Goal: Transaction & Acquisition: Purchase product/service

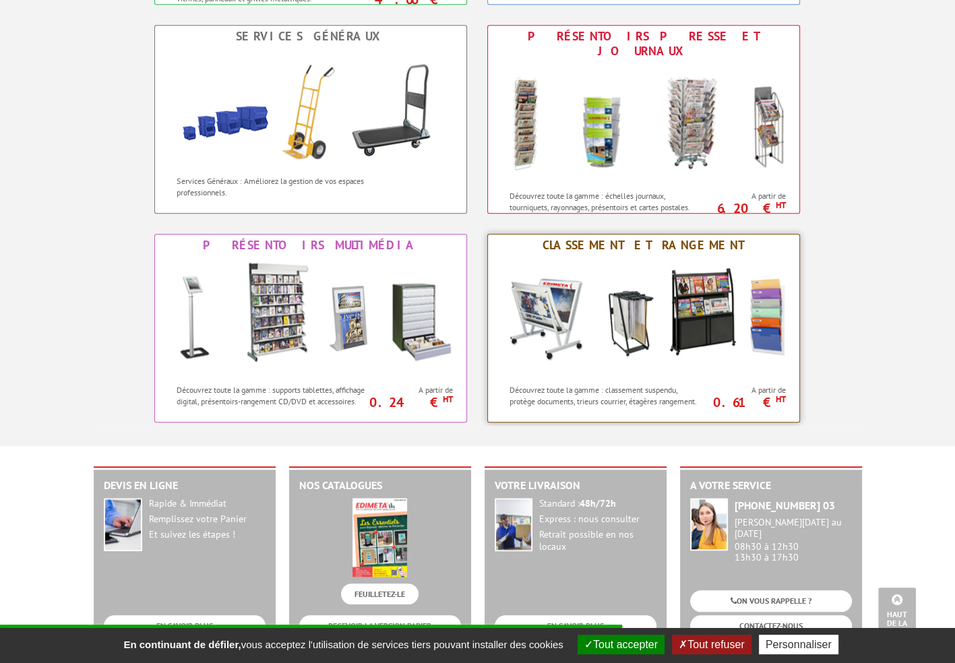
scroll to position [1011, 0]
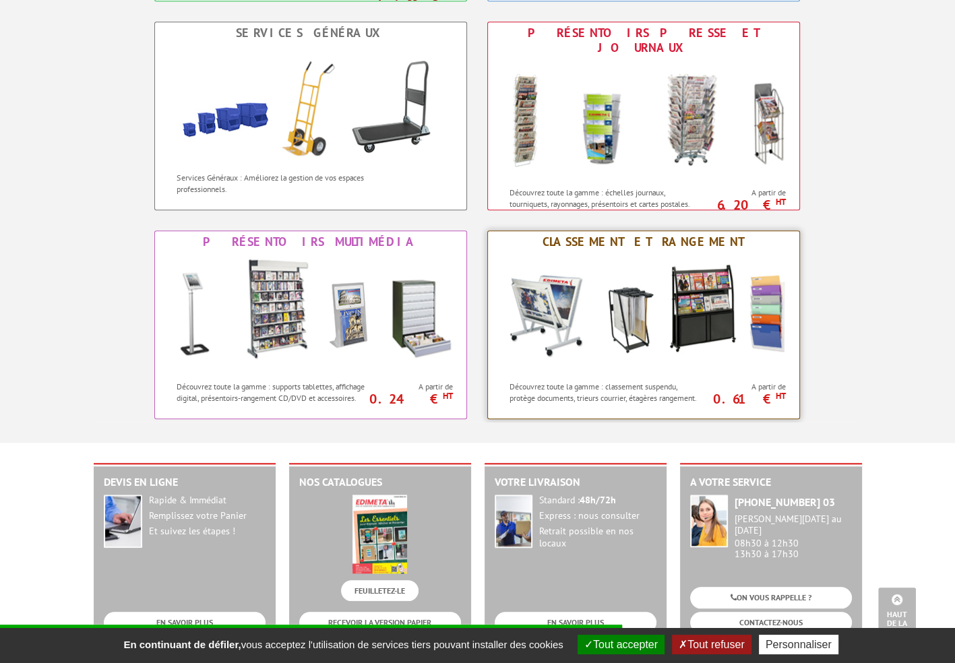
click at [620, 324] on img at bounding box center [644, 313] width 297 height 121
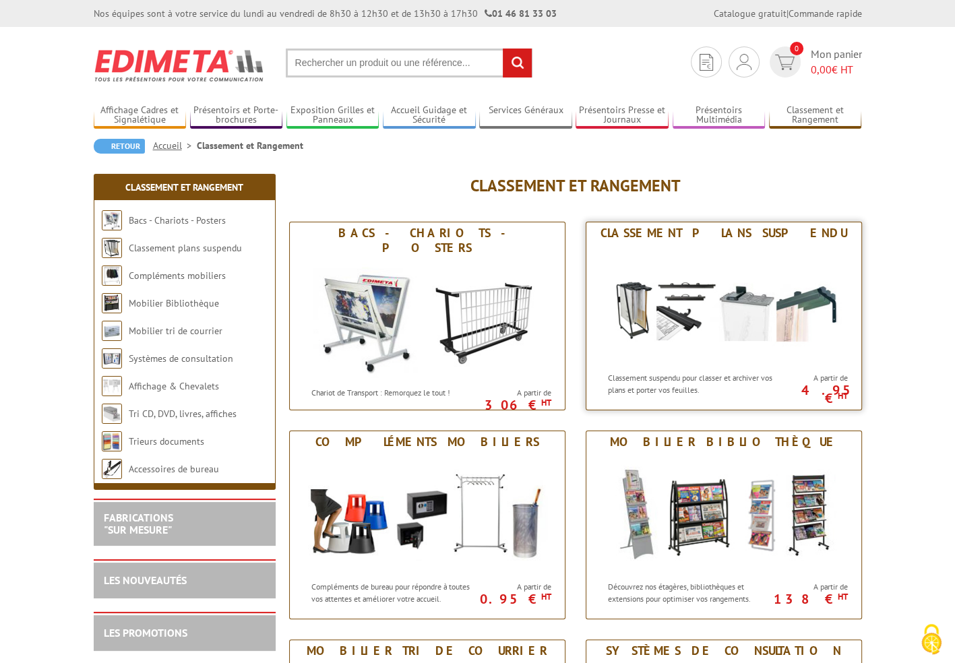
click at [635, 304] on img at bounding box center [723, 304] width 249 height 121
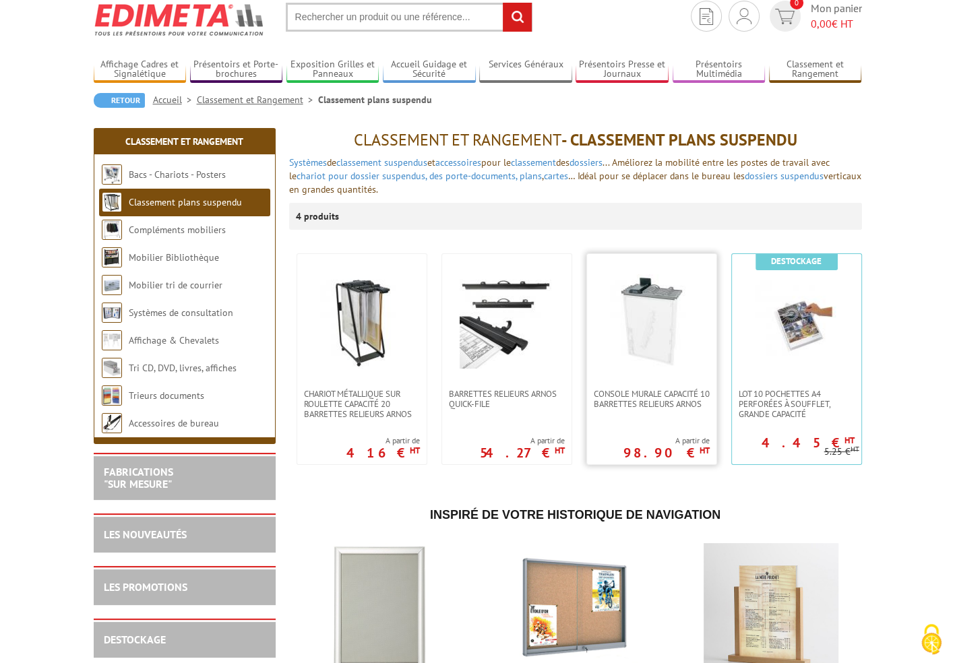
scroll to position [135, 0]
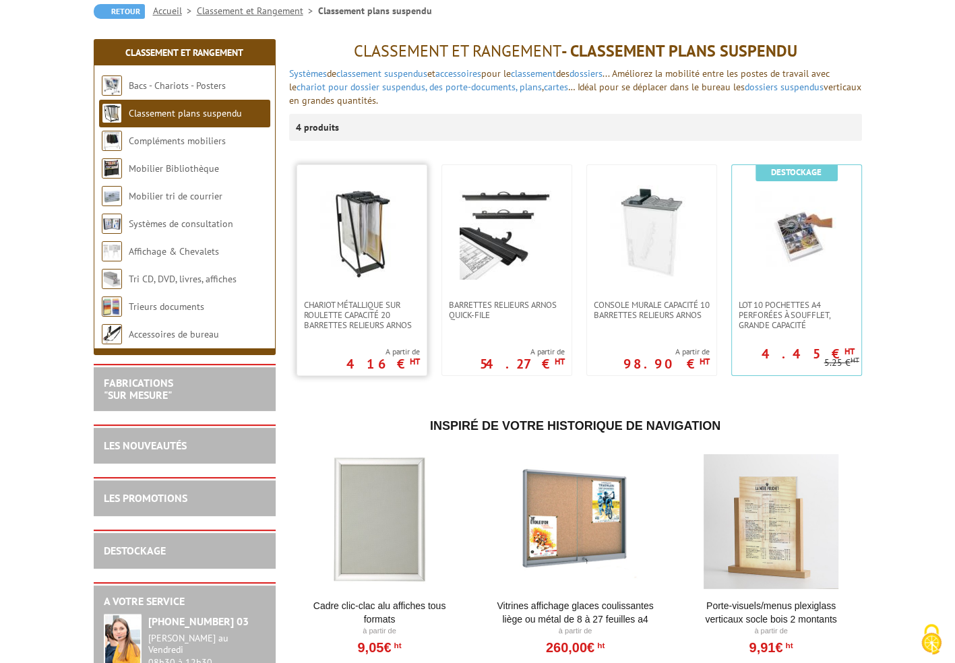
click at [390, 239] on img at bounding box center [362, 232] width 94 height 94
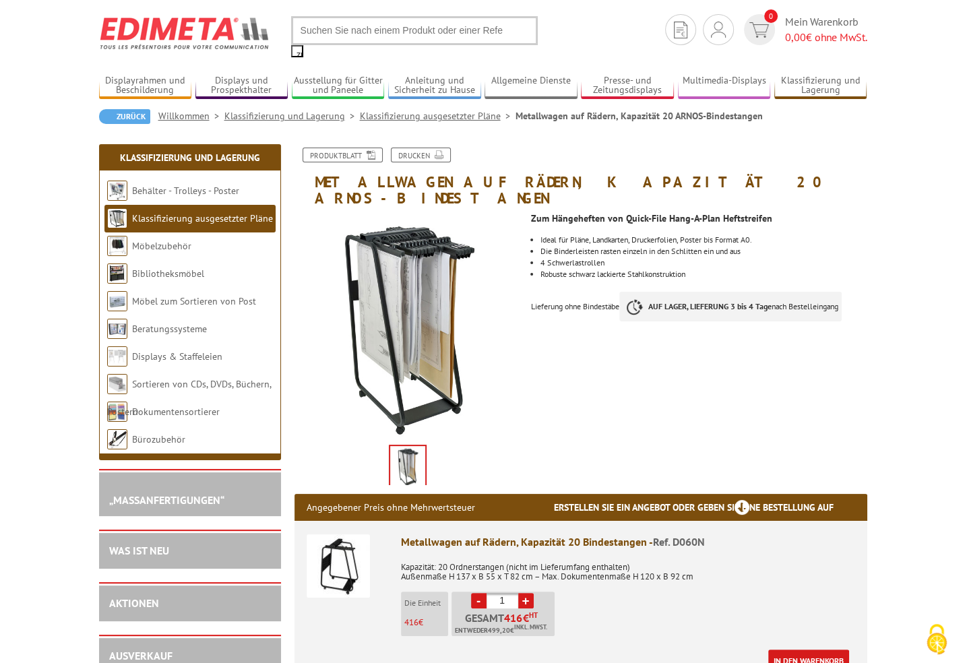
scroll to position [135, 0]
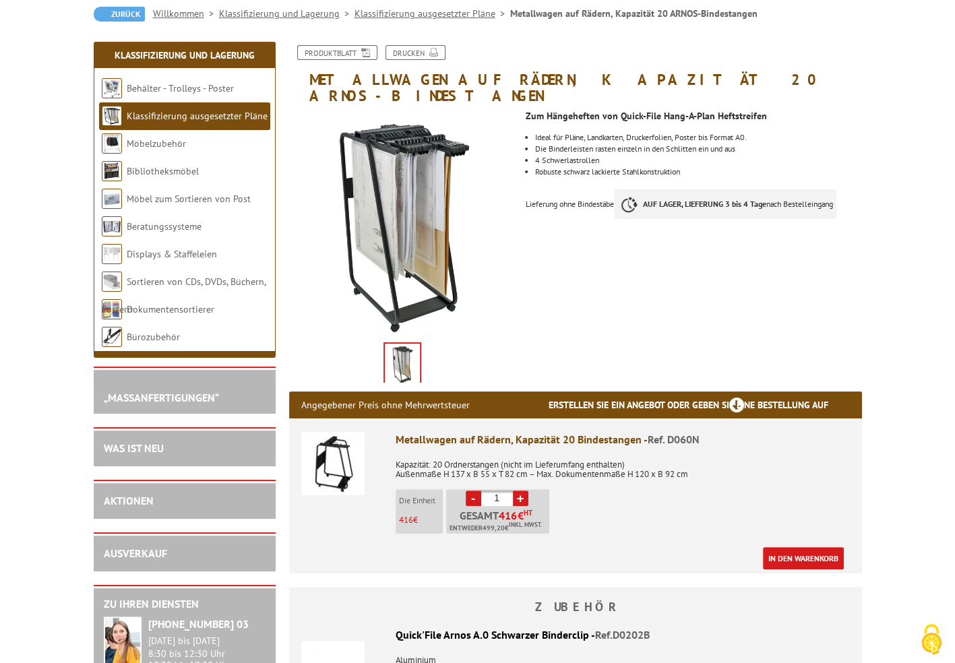
click at [518, 491] on font "+" at bounding box center [519, 498] width 7 height 14
type input "2"
click at [806, 547] on link "In den Warenkorb" at bounding box center [803, 558] width 81 height 22
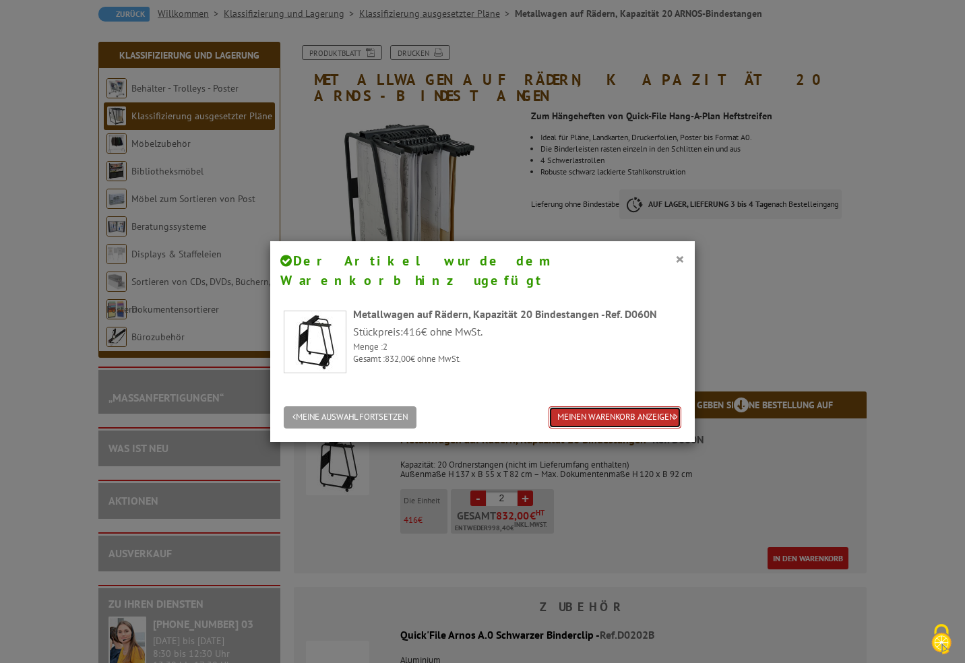
click at [593, 412] on font "MEINEN WARENKORB ANZEIGEN" at bounding box center [616, 417] width 117 height 11
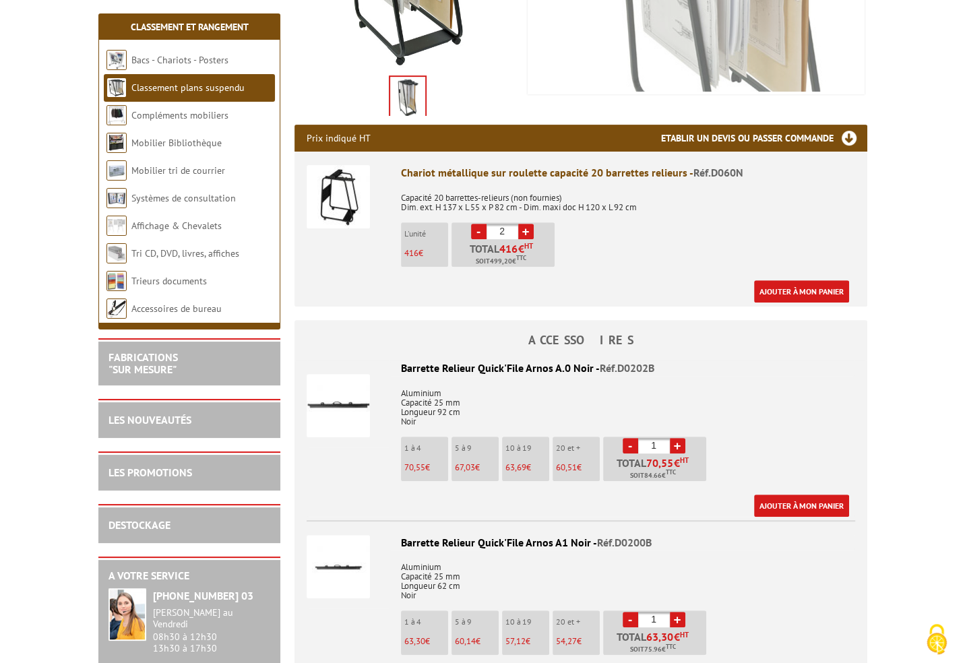
scroll to position [402, 0]
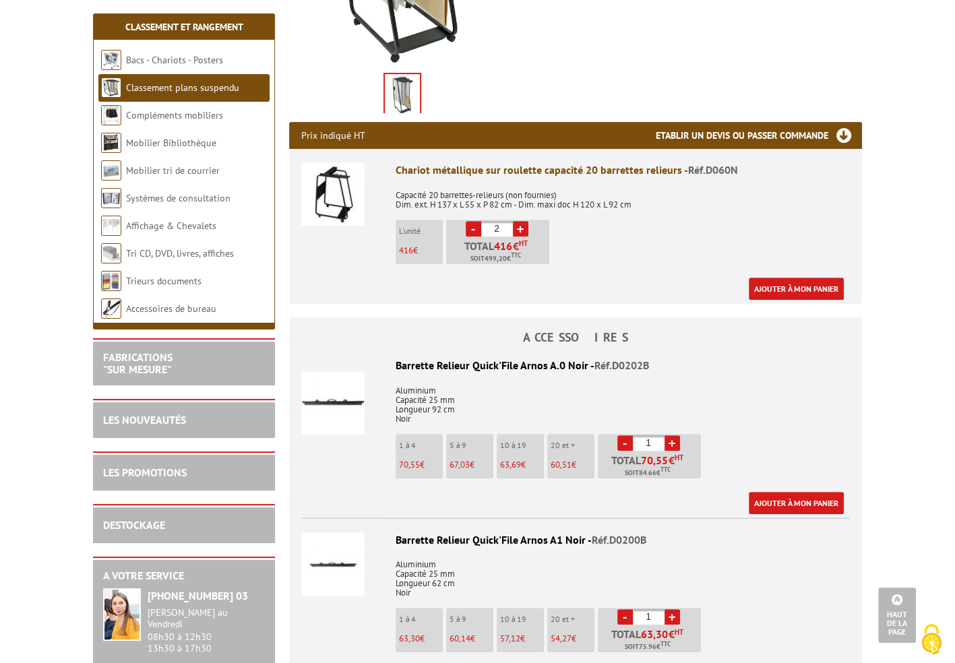
click at [670, 436] on link "+" at bounding box center [673, 444] width 16 height 16
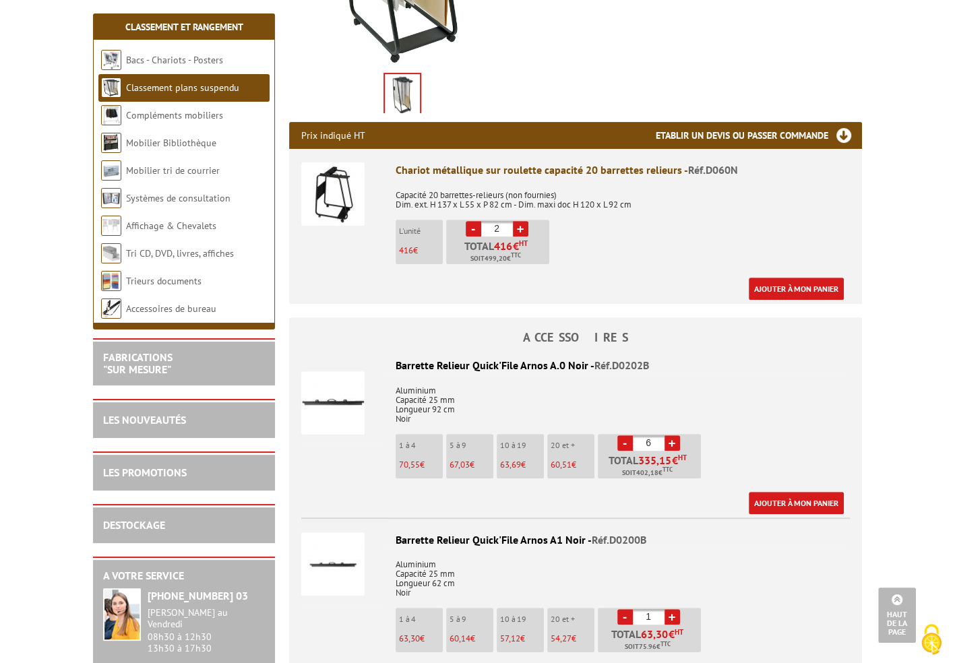
click at [670, 436] on link "+" at bounding box center [673, 444] width 16 height 16
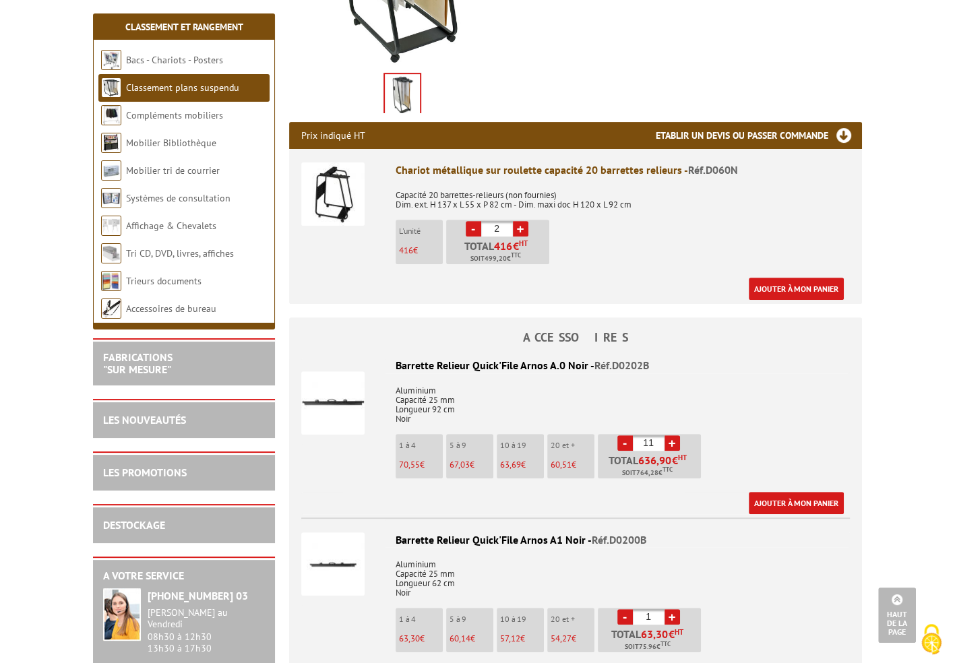
click at [670, 436] on link "+" at bounding box center [673, 444] width 16 height 16
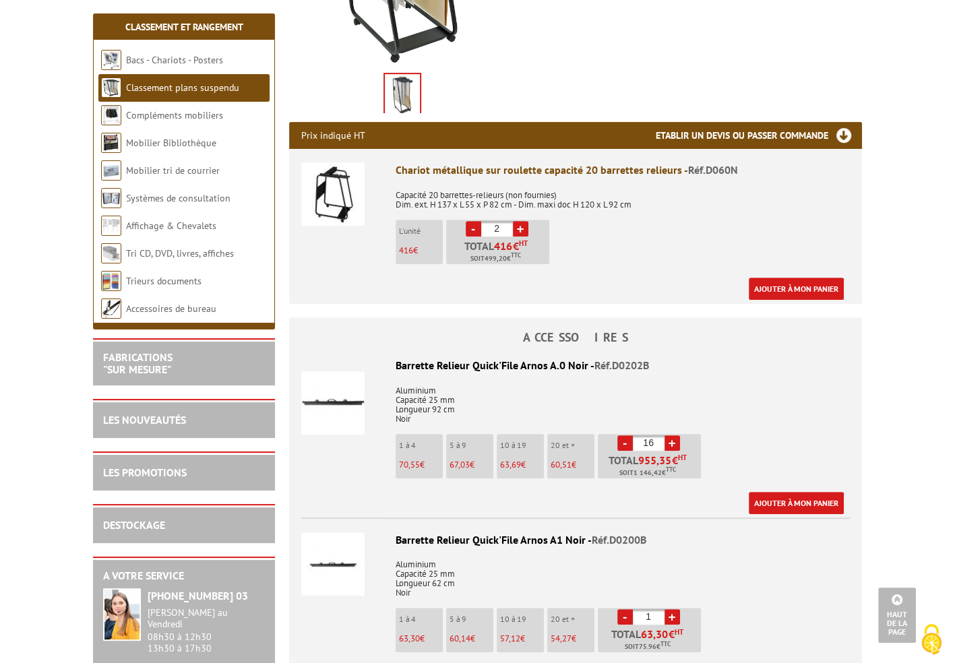
click at [670, 436] on link "+" at bounding box center [673, 444] width 16 height 16
type input "20"
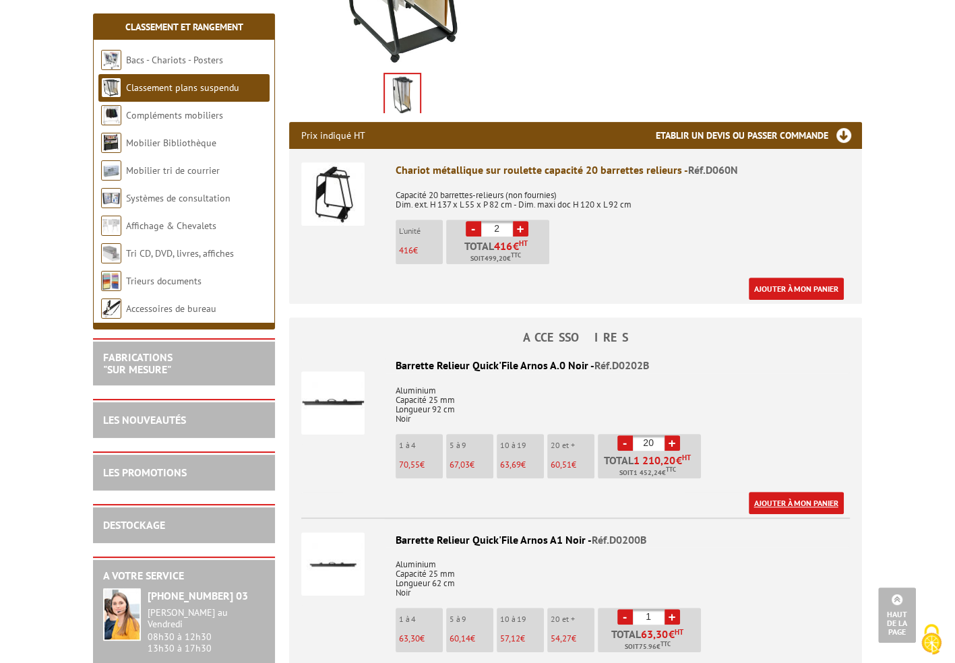
click at [806, 492] on link "Ajouter à mon panier" at bounding box center [796, 503] width 95 height 22
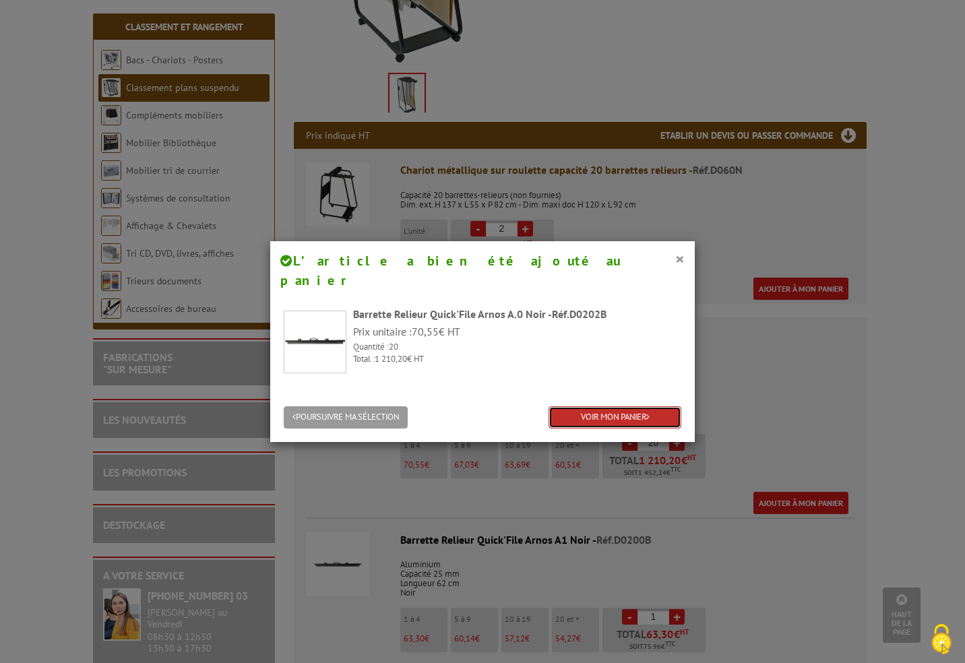
click at [651, 407] on link "VOIR MON PANIER" at bounding box center [615, 418] width 133 height 22
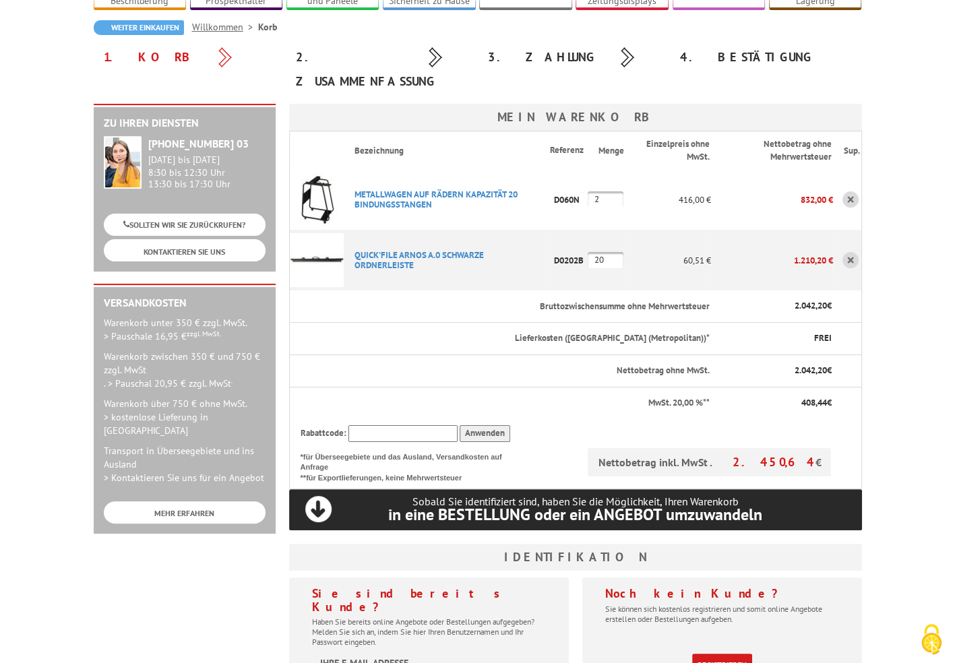
scroll to position [121, 0]
click at [396, 189] on font "METALLWAGEN AUF RÄDERN KAPAZITÄT 20 BINDUNGSSTANGEN" at bounding box center [436, 200] width 163 height 22
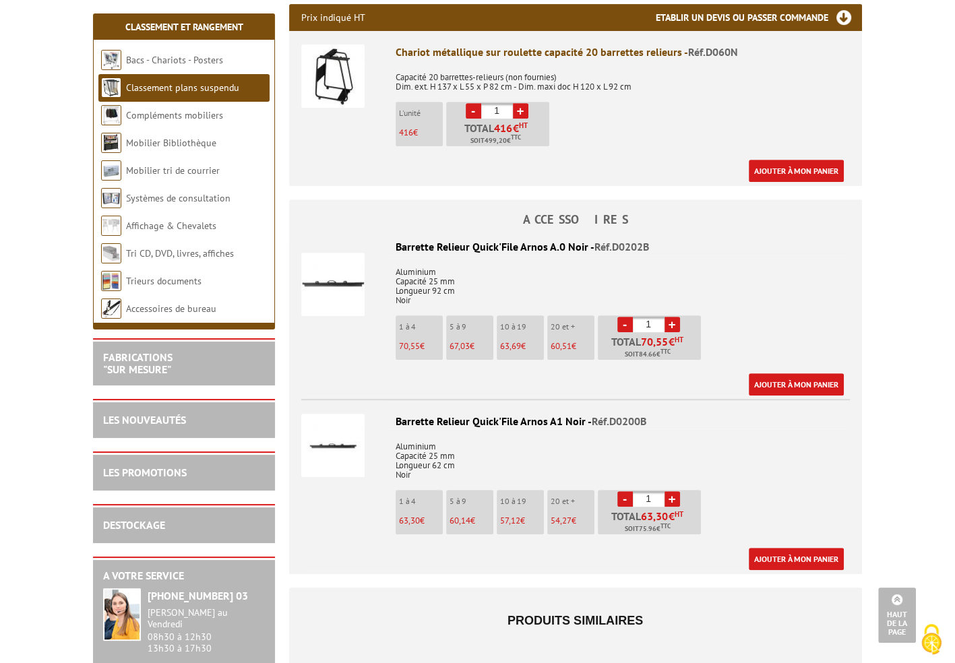
scroll to position [539, 0]
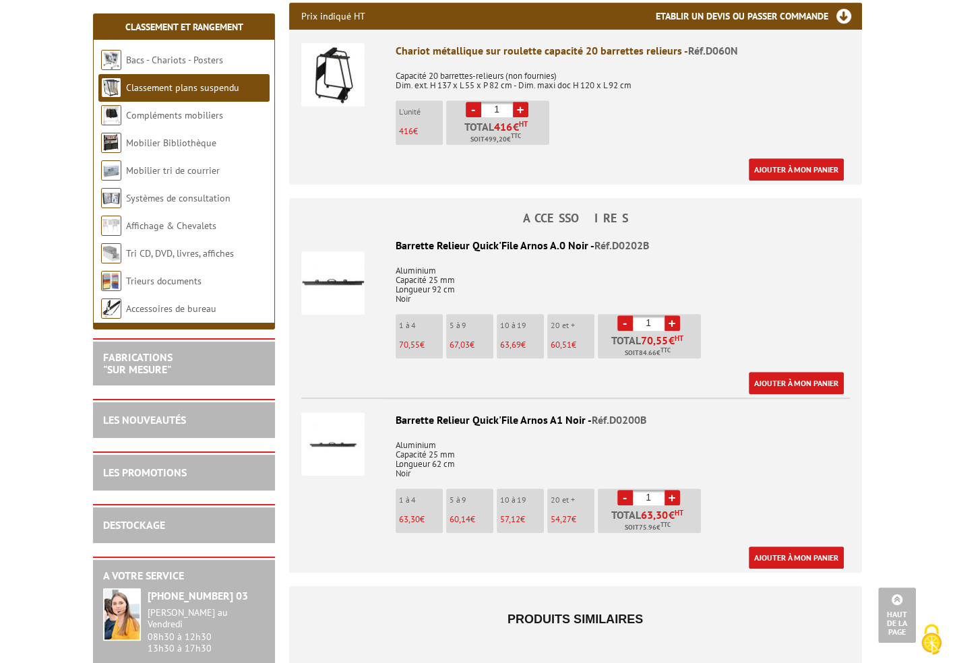
click at [624, 490] on link "-" at bounding box center [626, 498] width 16 height 16
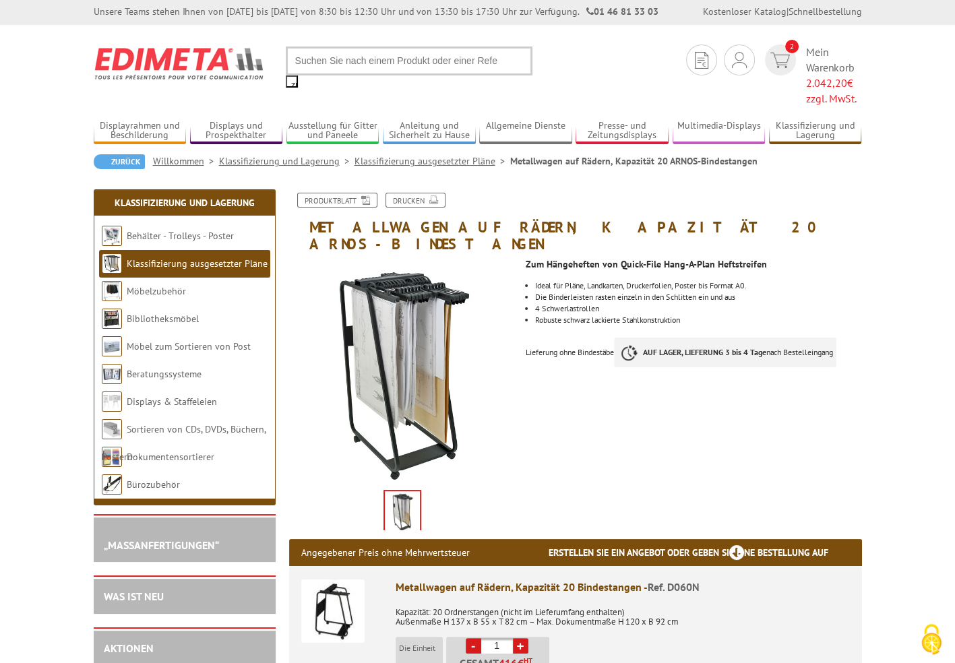
scroll to position [0, 0]
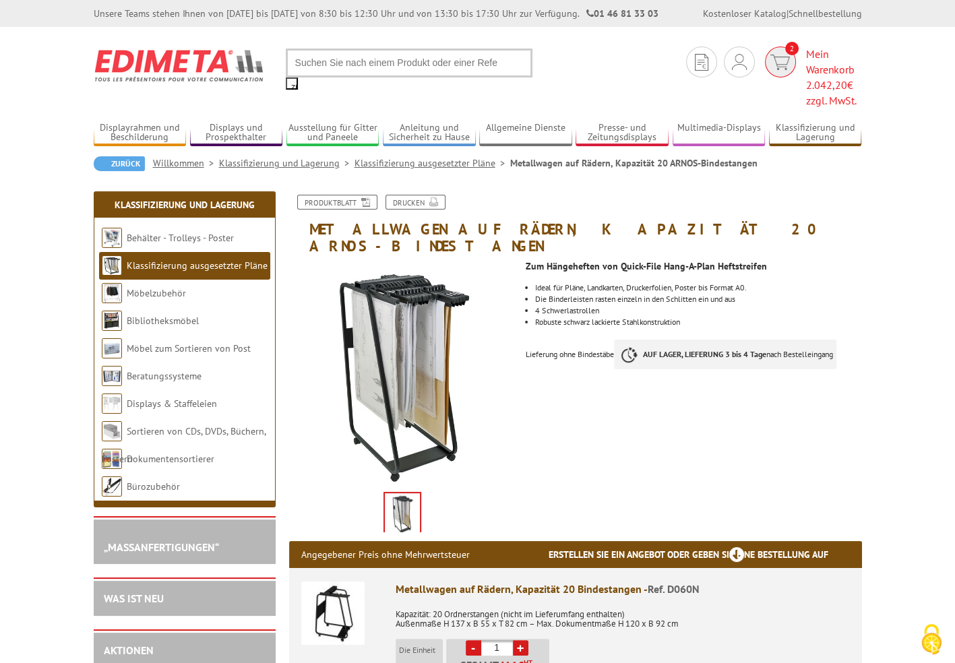
click at [818, 47] on font "Mein Warenkorb" at bounding box center [830, 61] width 49 height 29
